Goal: Contribute content

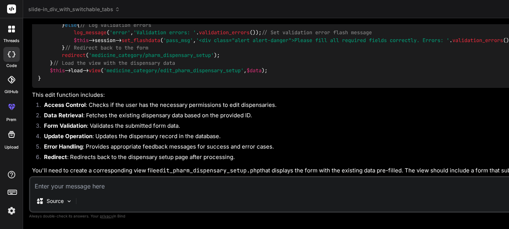
type textarea "t"
type textarea "x"
type textarea "th"
type textarea "x"
type textarea "thi"
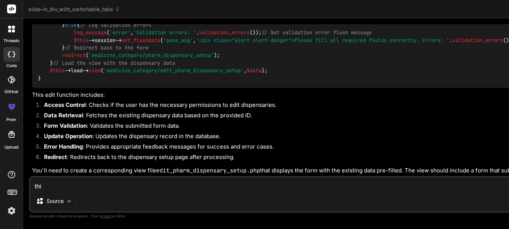
type textarea "x"
type textarea "this"
type textarea "x"
type textarea "this"
type textarea "x"
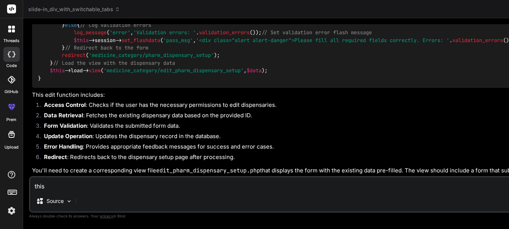
type textarea "this i"
type textarea "x"
type textarea "this is"
type textarea "x"
type textarea "this is"
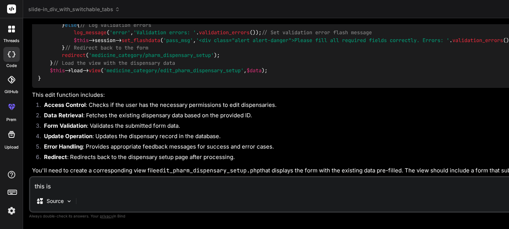
type textarea "x"
type textarea "this is t"
type textarea "x"
type textarea "this is th"
type textarea "x"
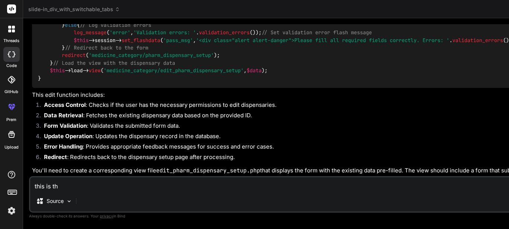
type textarea "this is the"
type textarea "x"
type textarea "this is the"
type textarea "x"
type textarea "this is the e"
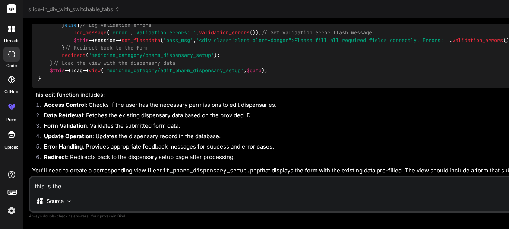
type textarea "x"
type textarea "this is the ed"
type textarea "x"
type textarea "this is the edi"
type textarea "x"
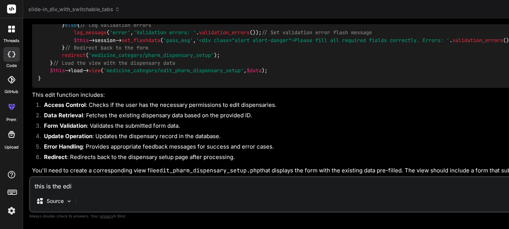
type textarea "this is the edit"
type textarea "x"
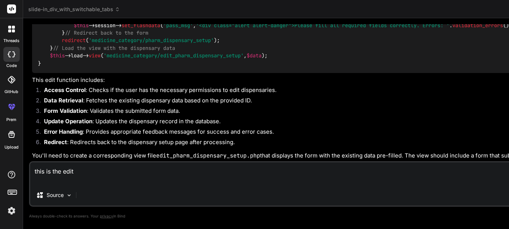
paste textarea "<?php $this->load->view('template/header'); ?> <style> .dispensary-form { /* ma…"
type textarea "this is the edit <?php $this->load->view('template/header'); ?> <style> .dispen…"
type textarea "x"
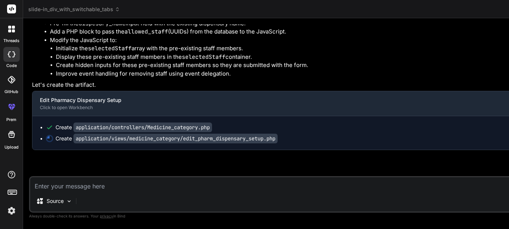
scroll to position [6165, 0]
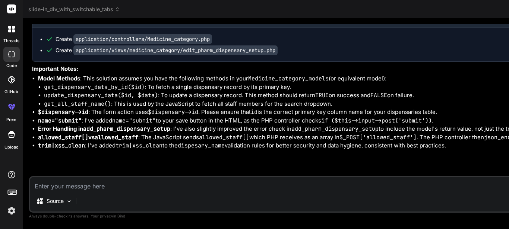
type textarea "x"
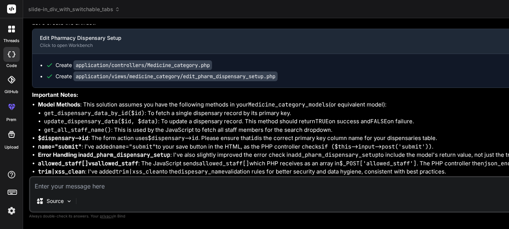
scroll to position [0, 0]
drag, startPoint x: 379, startPoint y: 89, endPoint x: 393, endPoint y: 140, distance: 53.6
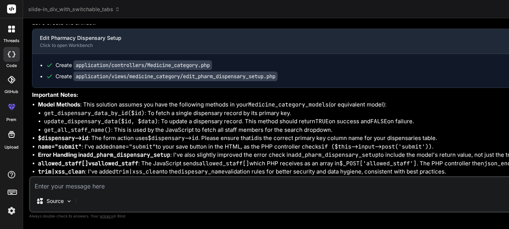
drag, startPoint x: 381, startPoint y: 89, endPoint x: 383, endPoint y: 95, distance: 6.7
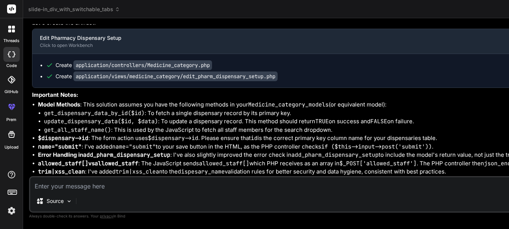
drag, startPoint x: 380, startPoint y: 85, endPoint x: 419, endPoint y: 146, distance: 72.4
type textarea "public function edit_pharm_dispensary_setup($id = null) { // Initialize and pro…"
